Goal: Answer question/provide support

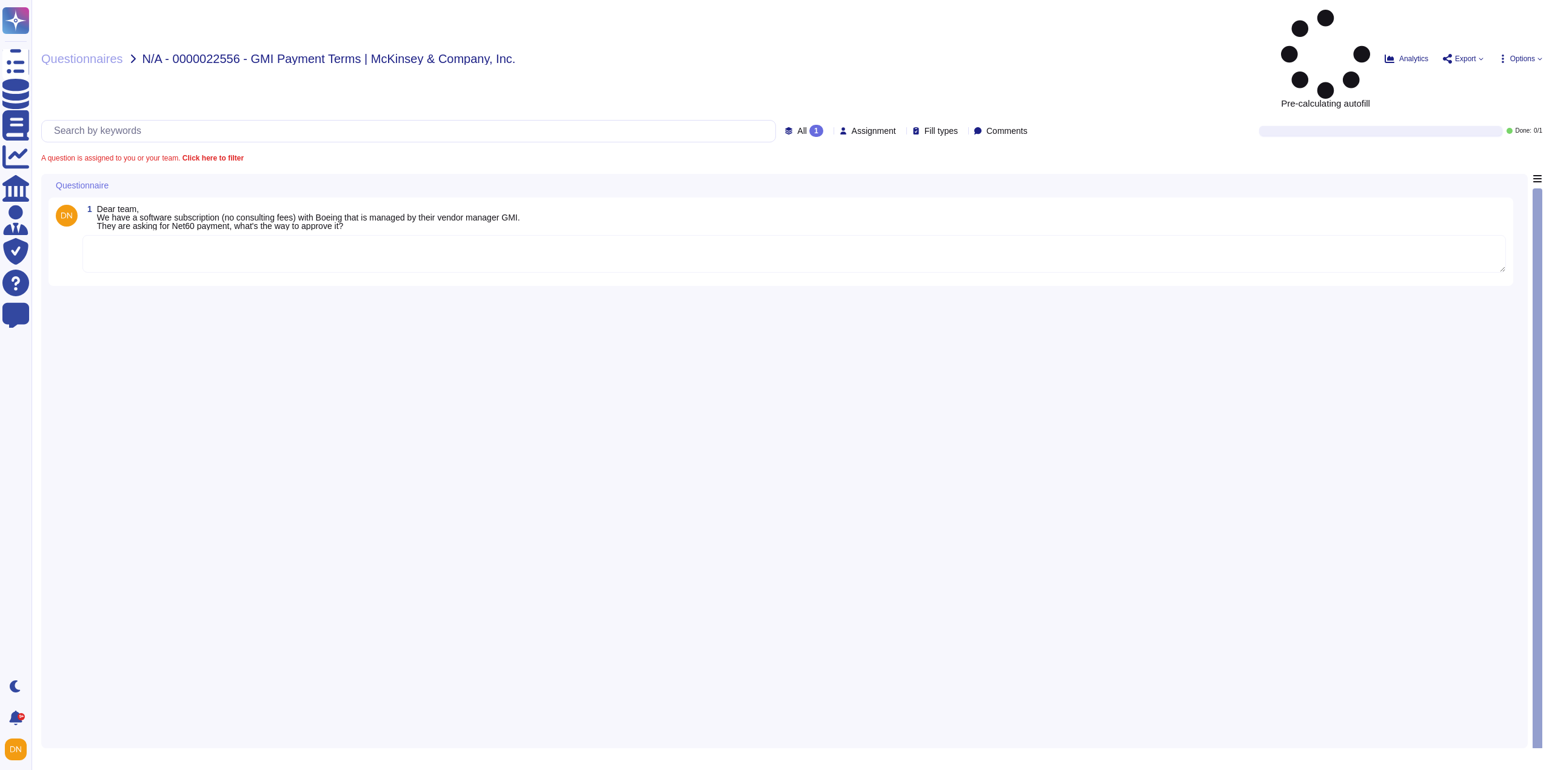
click at [295, 235] on textarea at bounding box center [793, 254] width 1423 height 38
click at [288, 235] on textarea at bounding box center [793, 254] width 1423 height 38
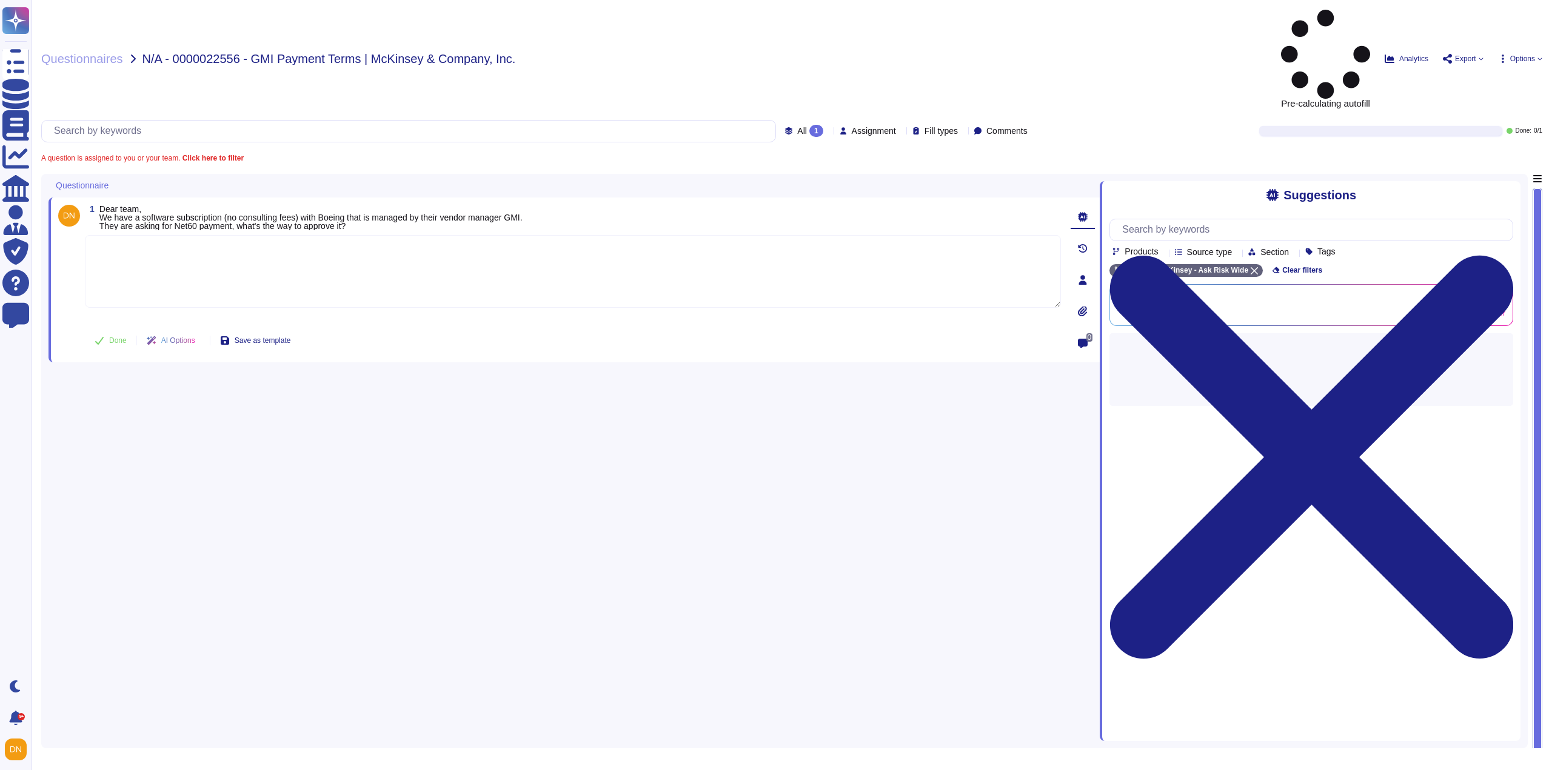
paste textarea "Please allow me to connect you with @[PERSON_NAME] for further assistance here.…"
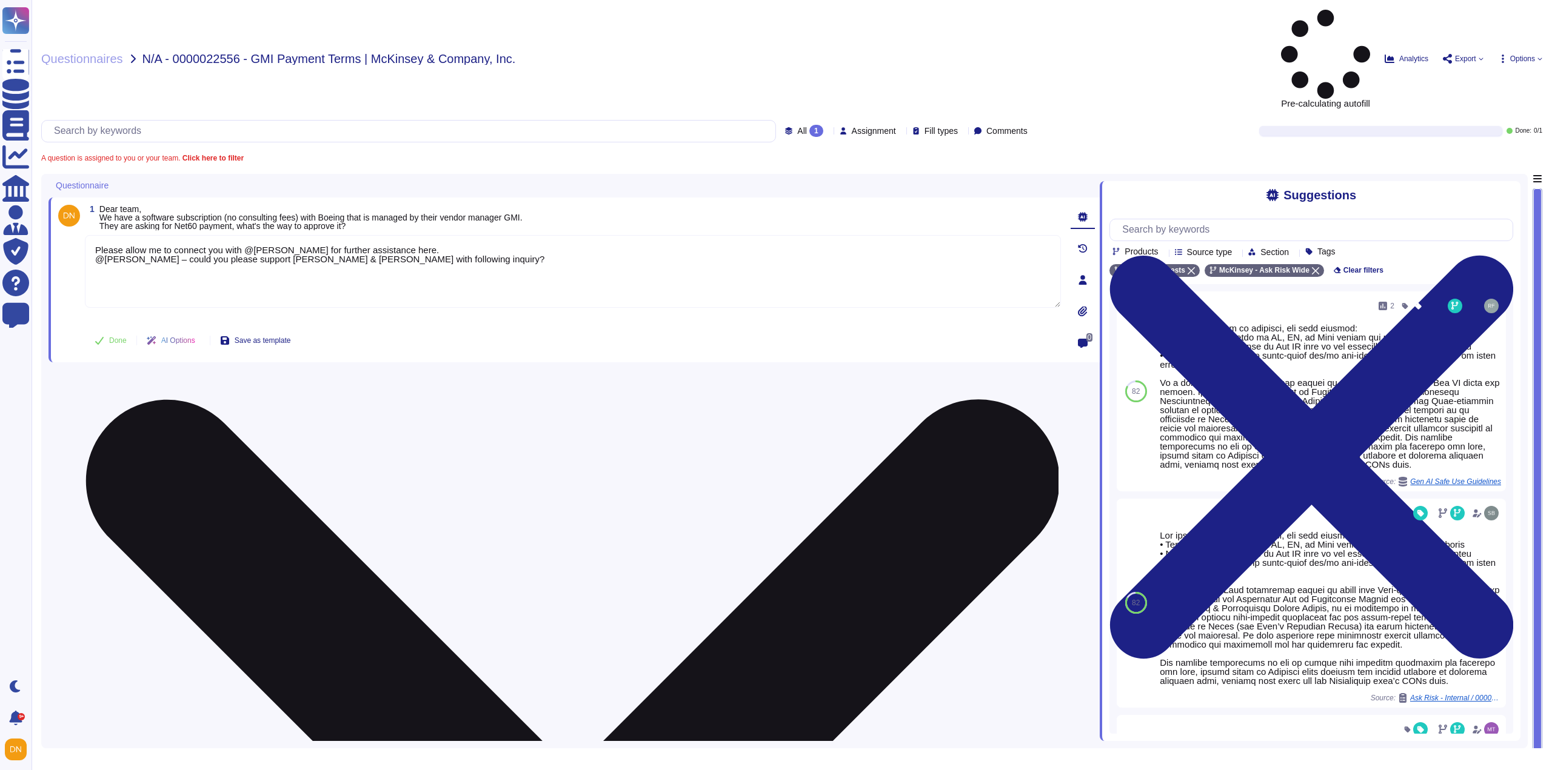
type textarea "Please allow me to connect you with @[PERSON_NAME] for further assistance here.…"
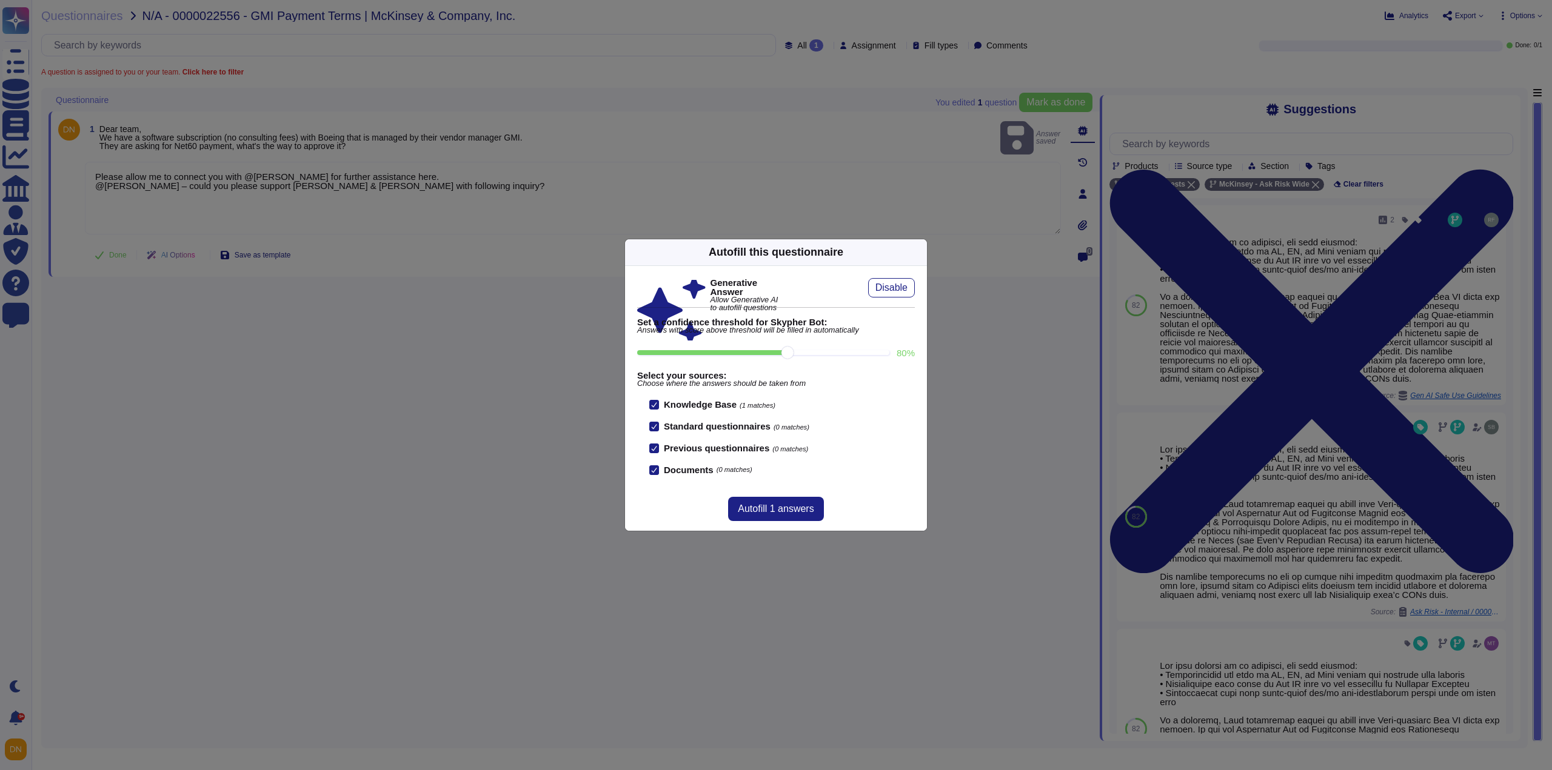
click at [919, 252] on icon at bounding box center [919, 252] width 0 height 0
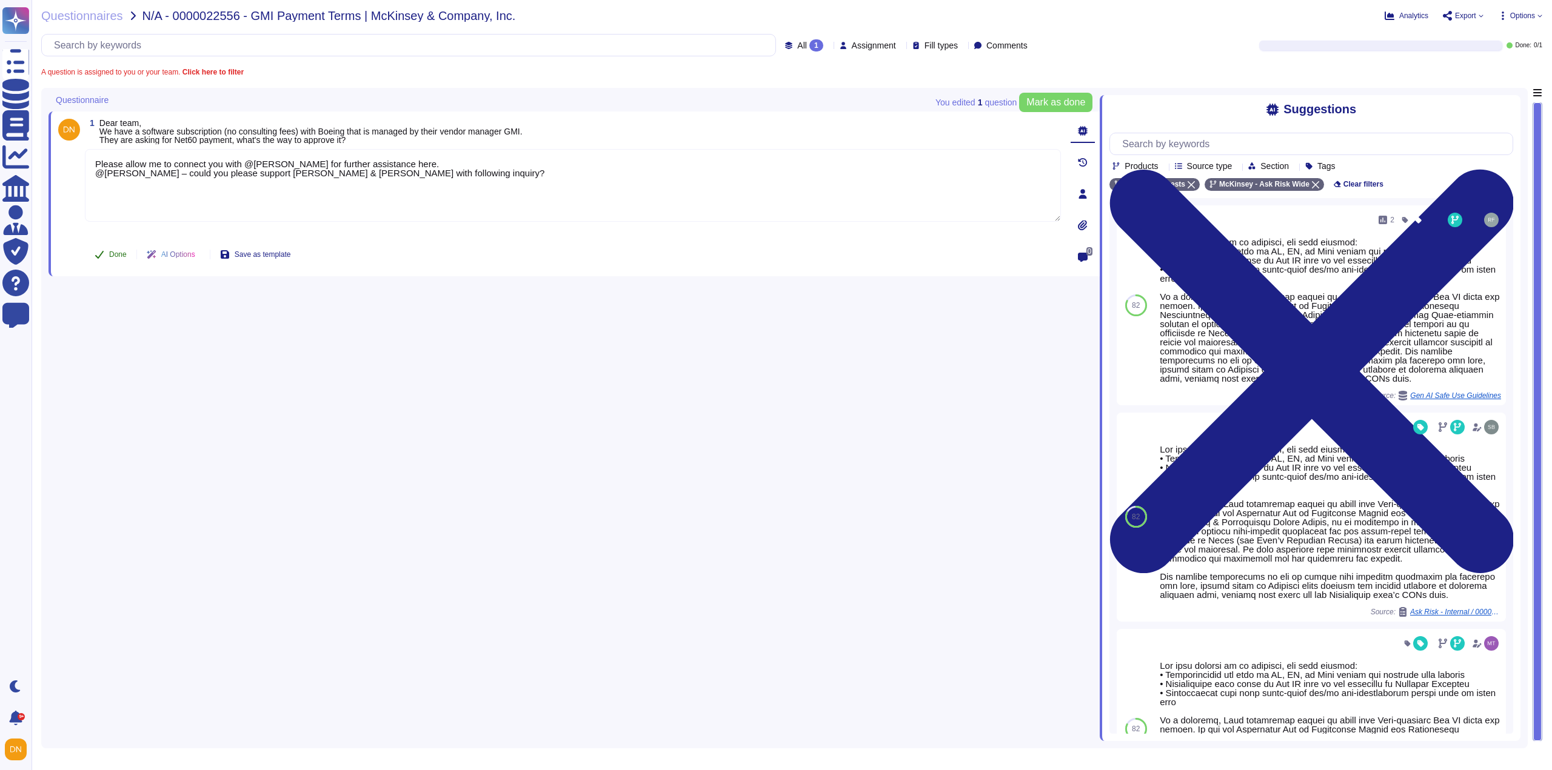
click at [118, 258] on span "Done" at bounding box center [118, 254] width 18 height 7
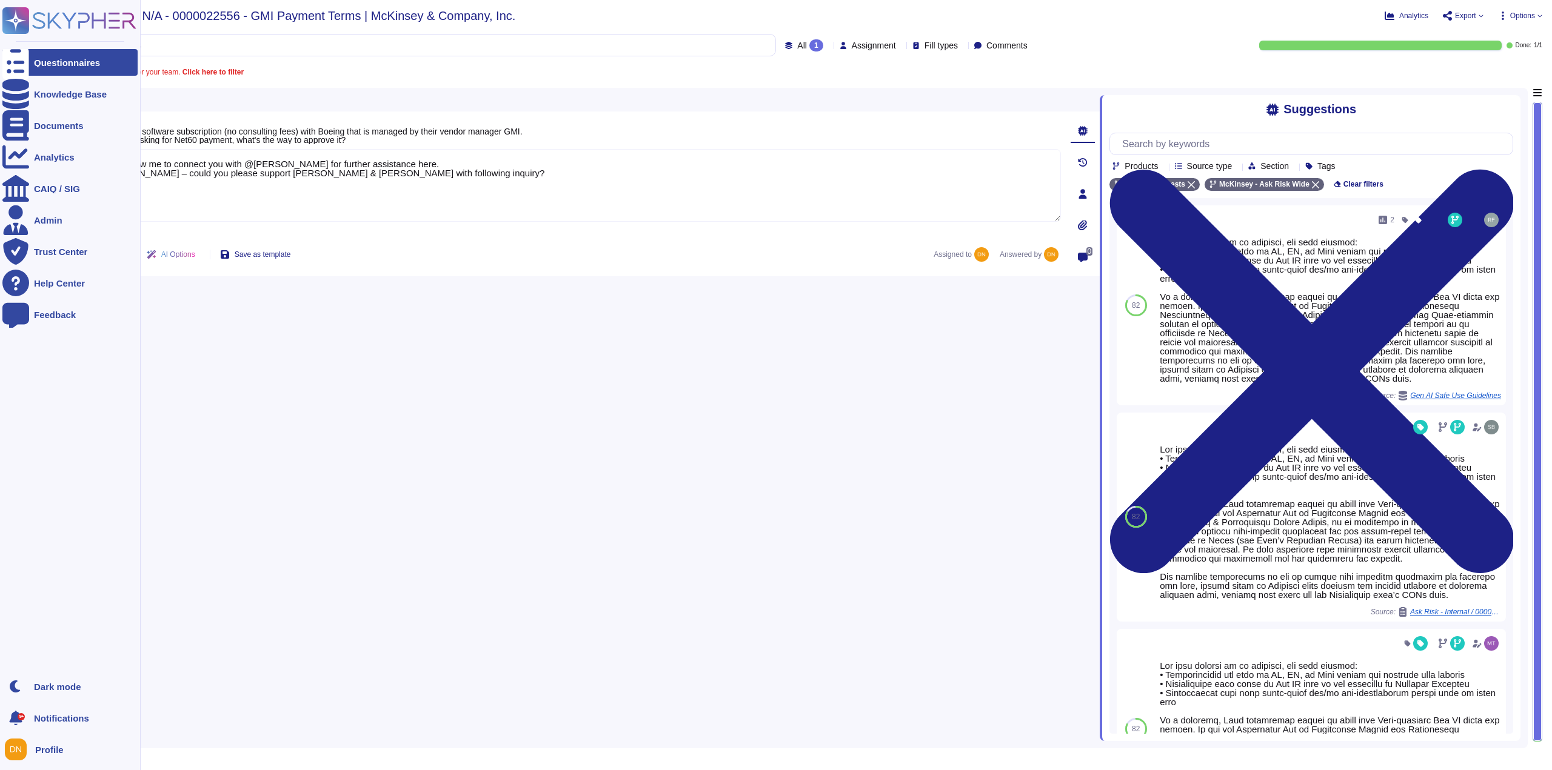
click at [12, 66] on icon at bounding box center [15, 63] width 27 height 36
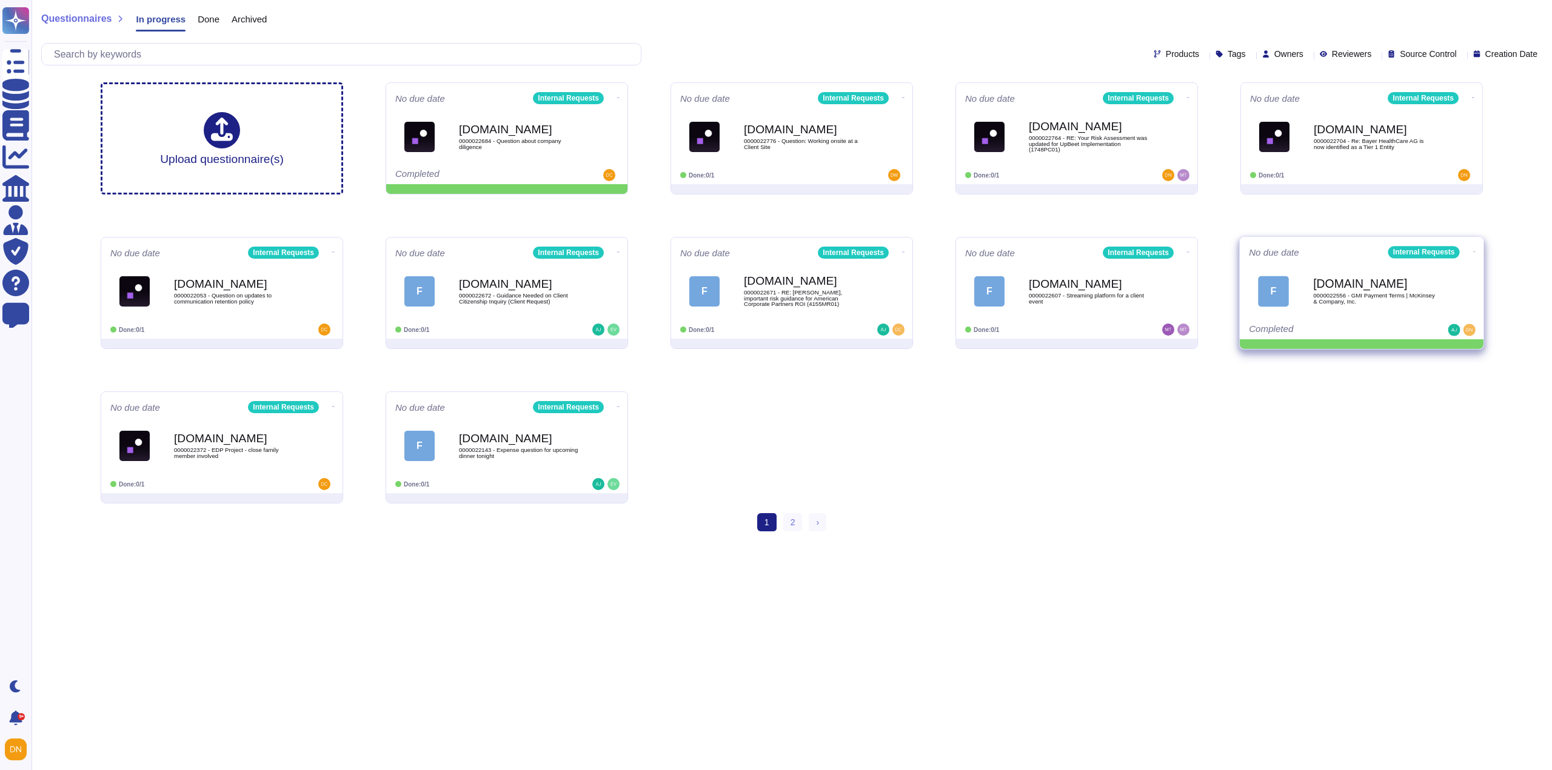
click at [1473, 250] on icon at bounding box center [1474, 251] width 2 height 3
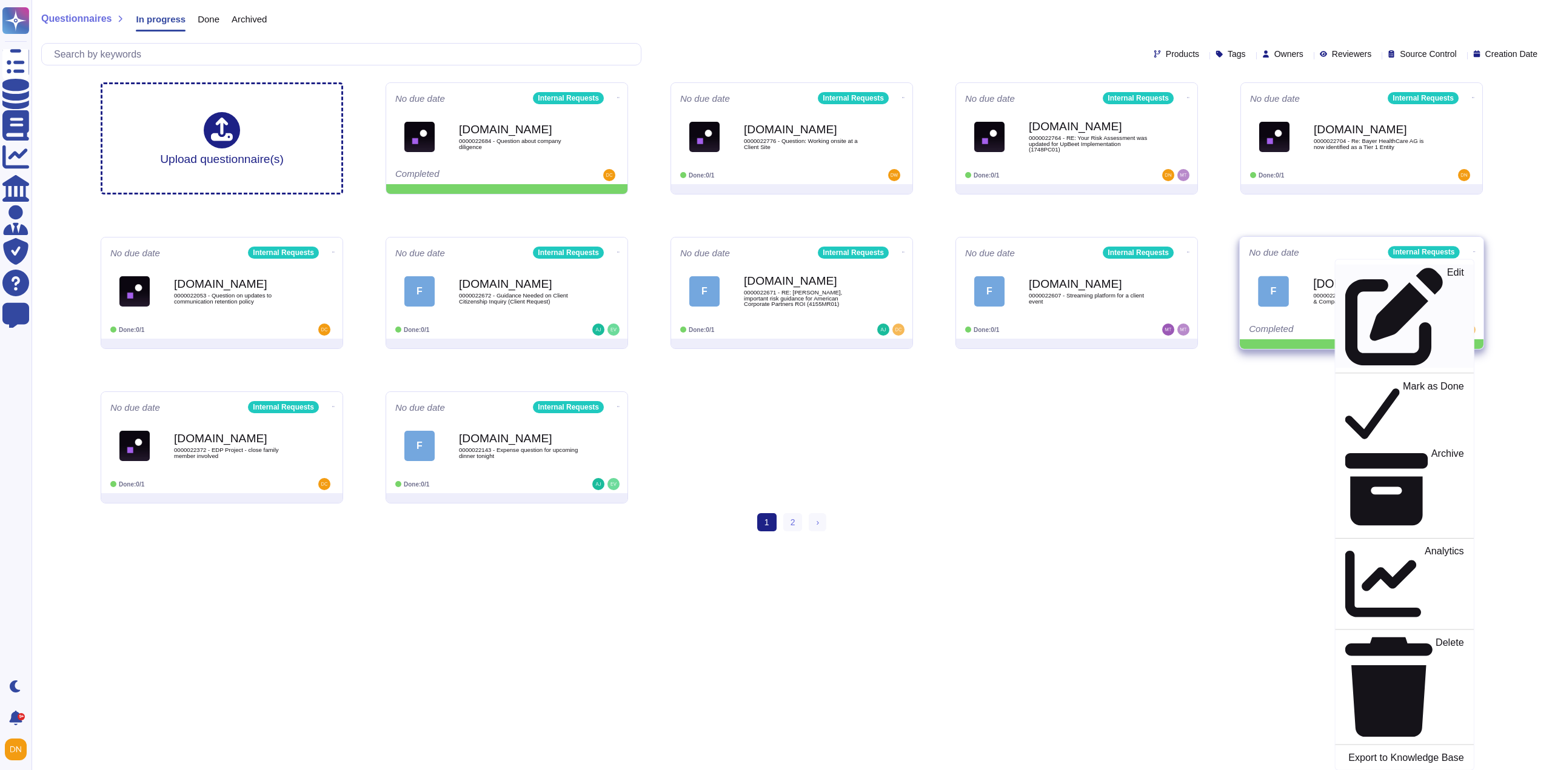
click at [1446, 272] on div "Edit" at bounding box center [1404, 316] width 118 height 99
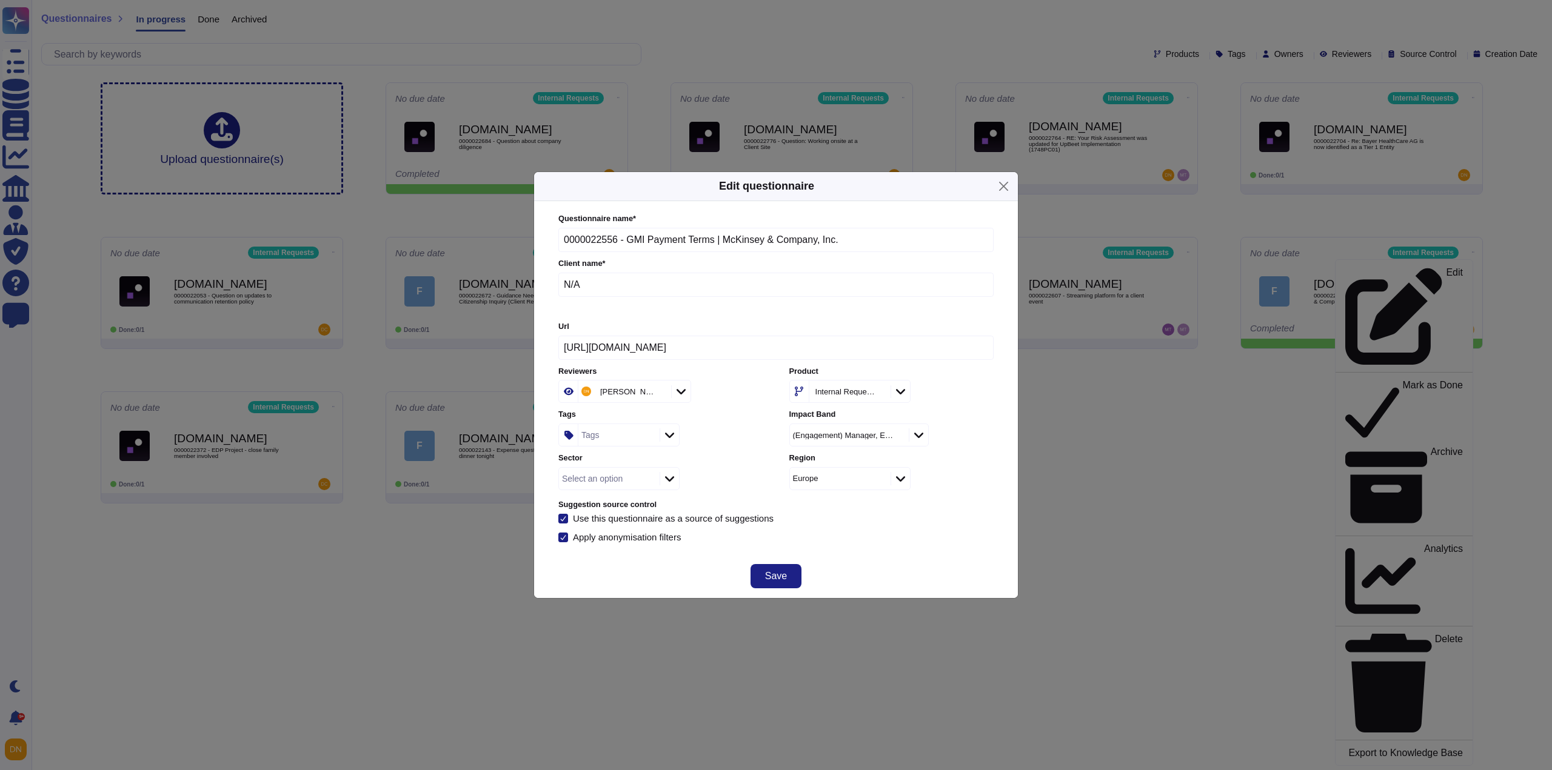
click at [601, 438] on div "Tags" at bounding box center [617, 435] width 78 height 22
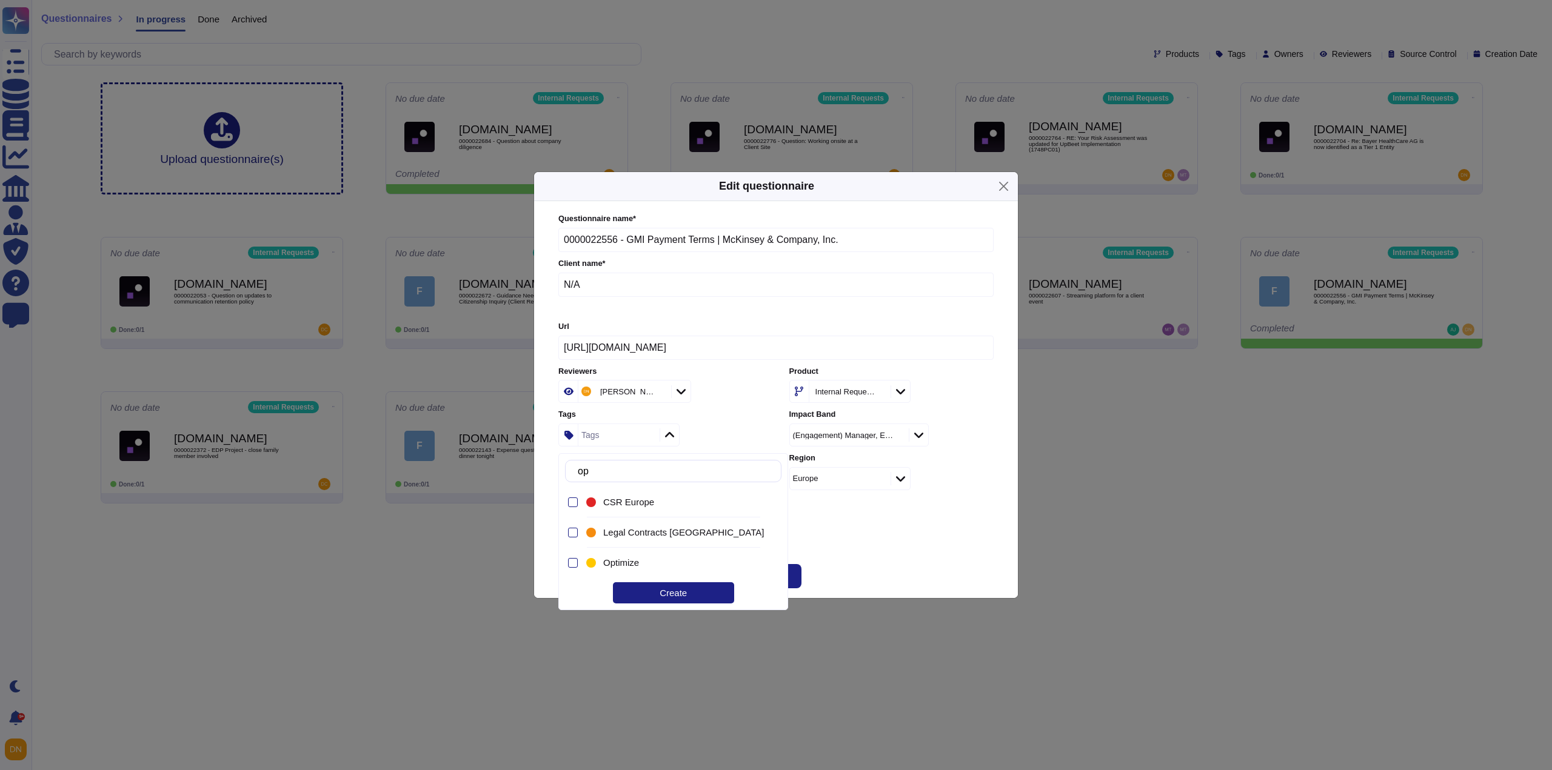
type input "opt"
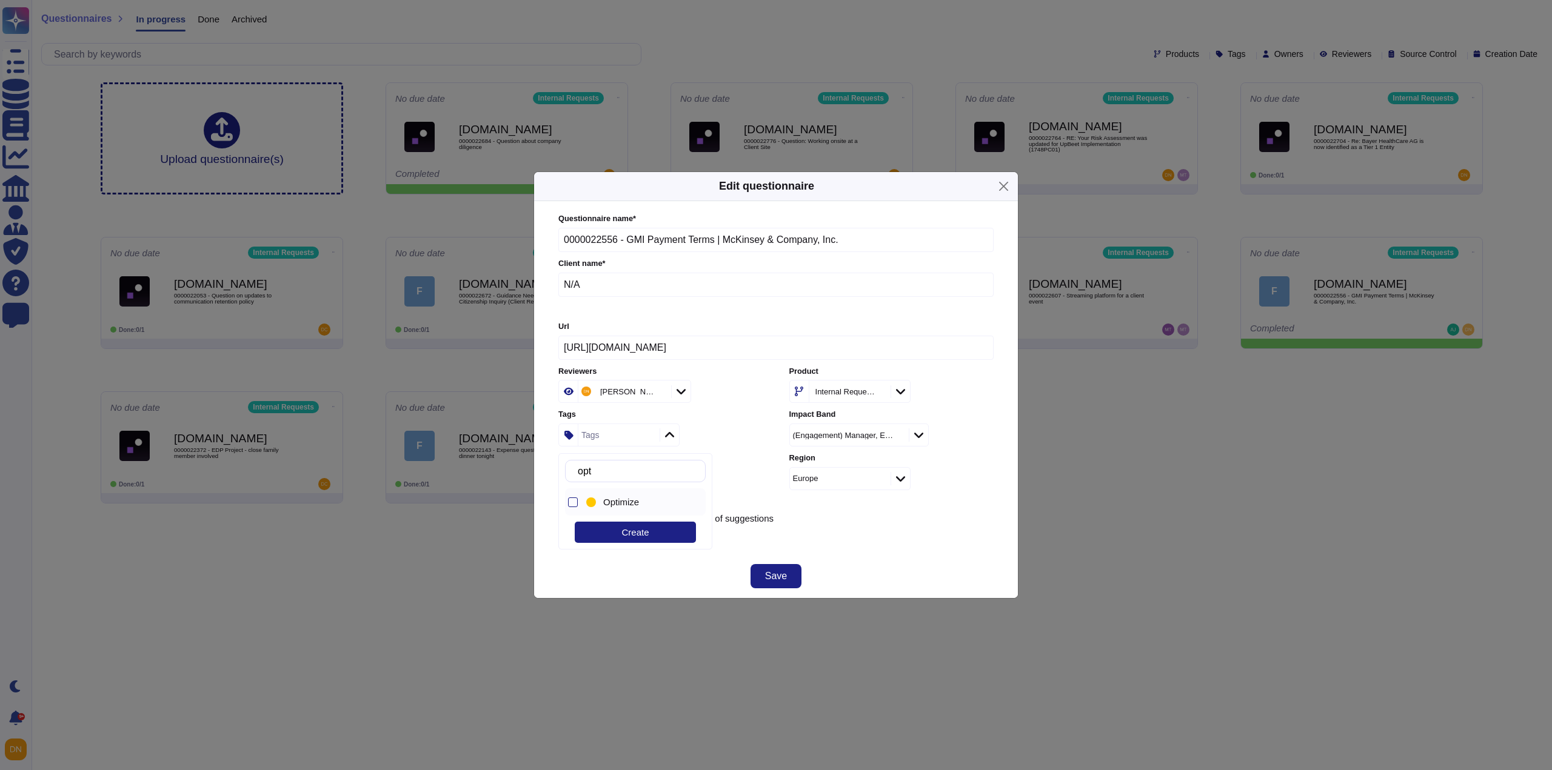
click at [624, 505] on span "Optimize" at bounding box center [621, 502] width 36 height 11
drag, startPoint x: 870, startPoint y: 530, endPoint x: 813, endPoint y: 562, distance: 65.9
click at [868, 532] on div "Questionnaire name * 0000022556 - GMI Payment Terms | McKinsey & Company, Inc. …" at bounding box center [775, 377] width 435 height 329
click at [796, 571] on button "Save" at bounding box center [775, 576] width 51 height 24
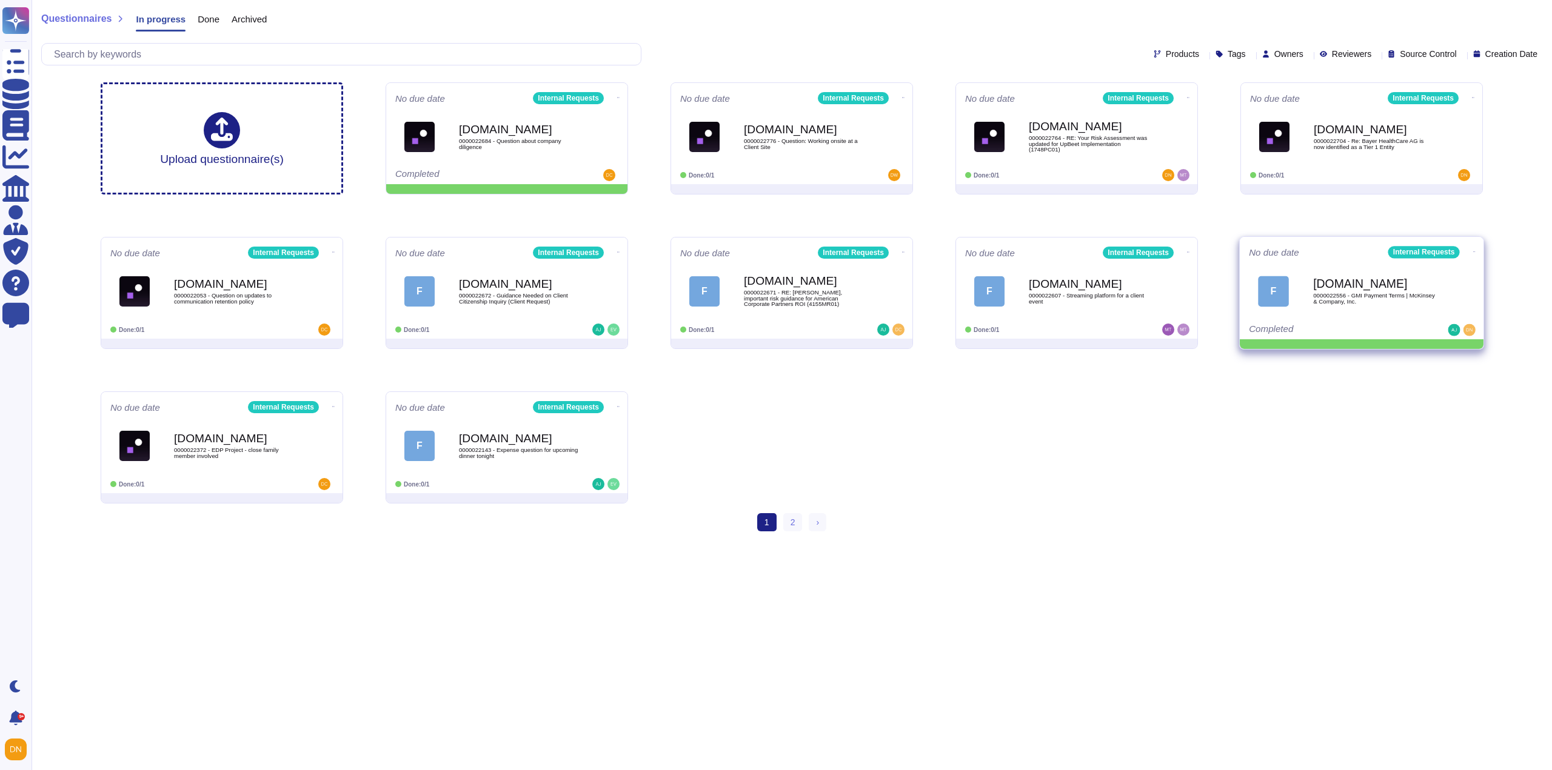
click at [1473, 253] on icon at bounding box center [1474, 251] width 2 height 3
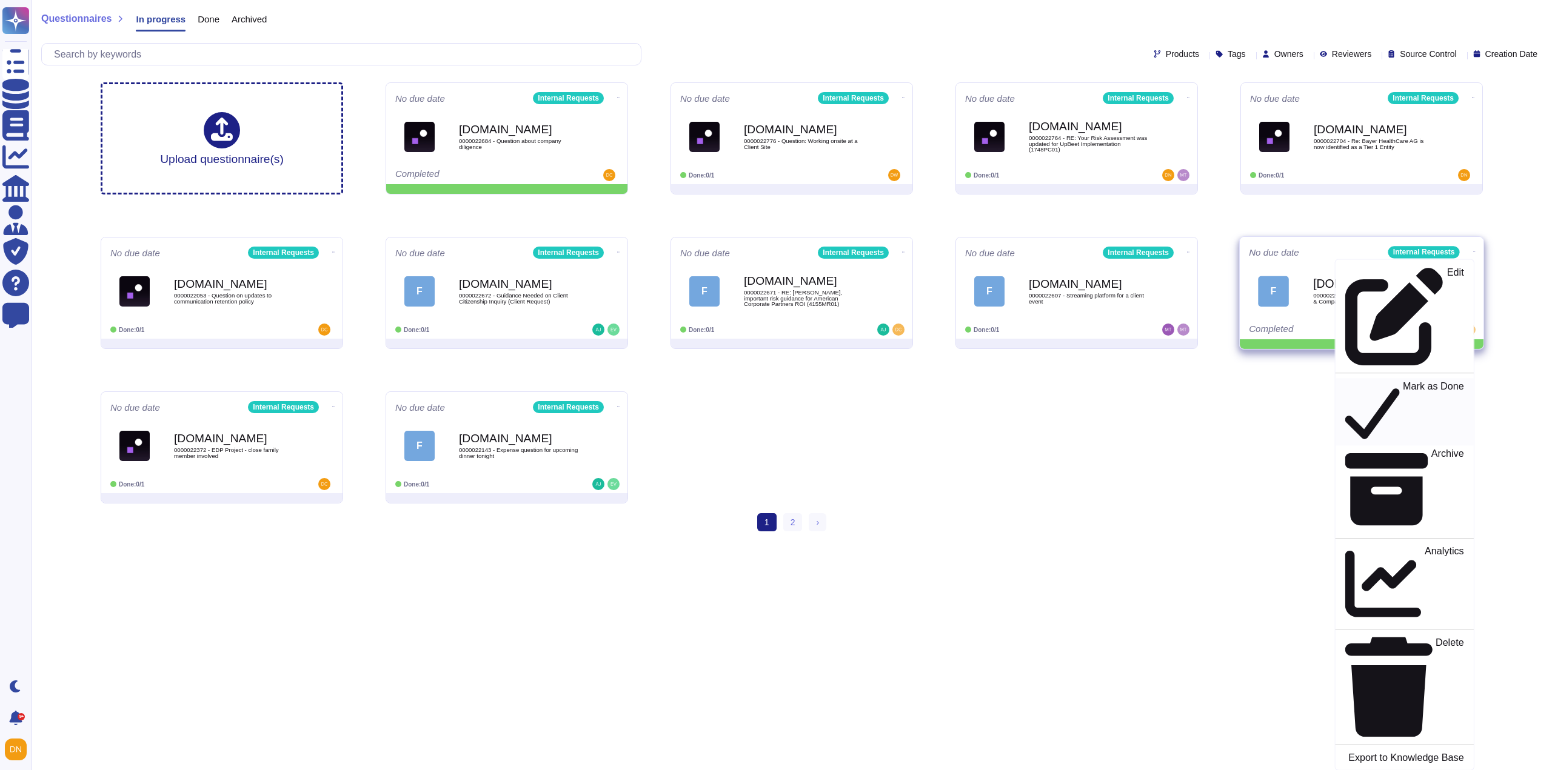
click at [1440, 381] on div "Mark as Done" at bounding box center [1404, 412] width 118 height 62
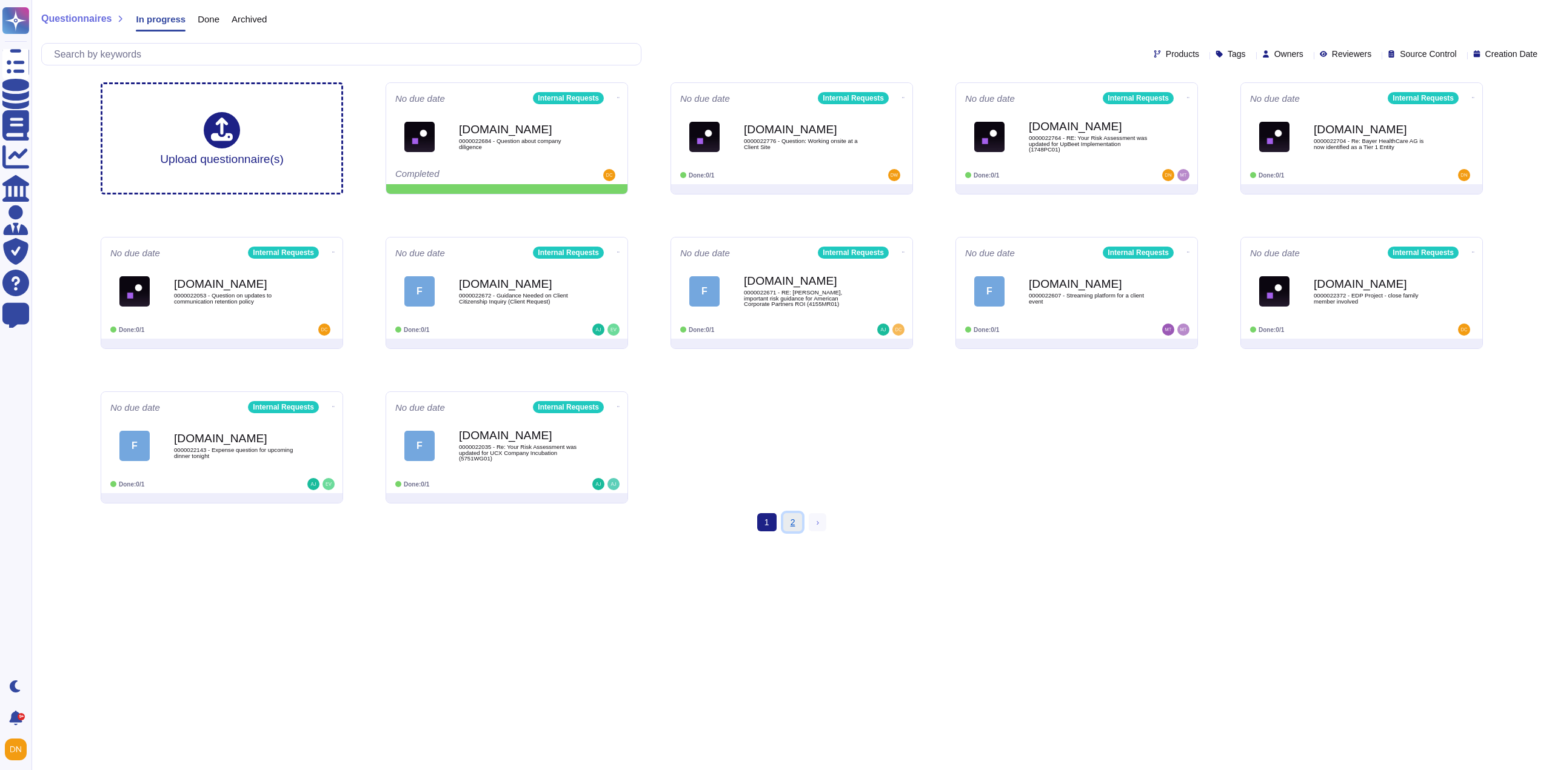
click at [791, 524] on link "2" at bounding box center [792, 522] width 19 height 18
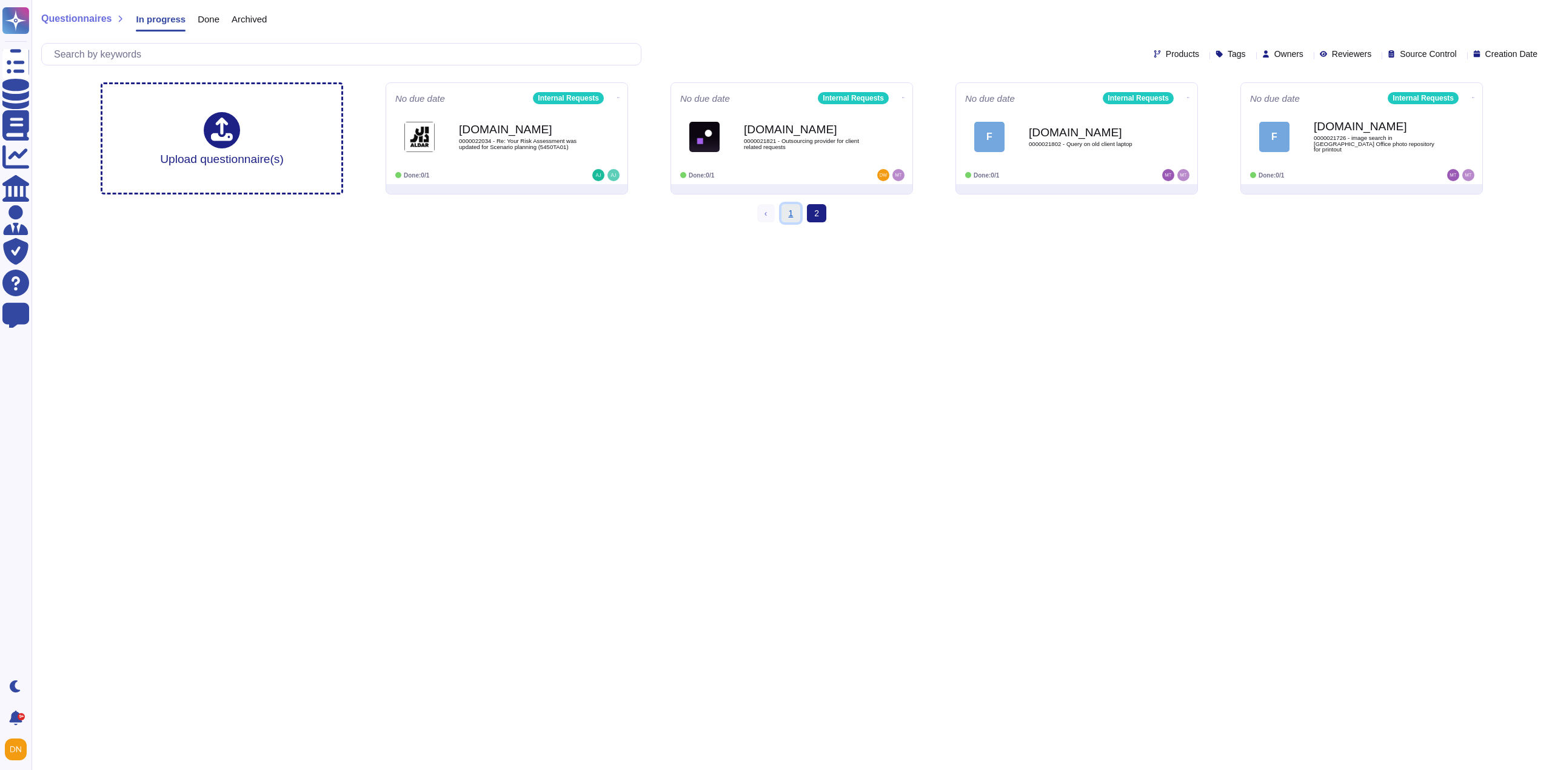
click at [790, 221] on link "1" at bounding box center [790, 213] width 19 height 18
